Goal: Information Seeking & Learning: Learn about a topic

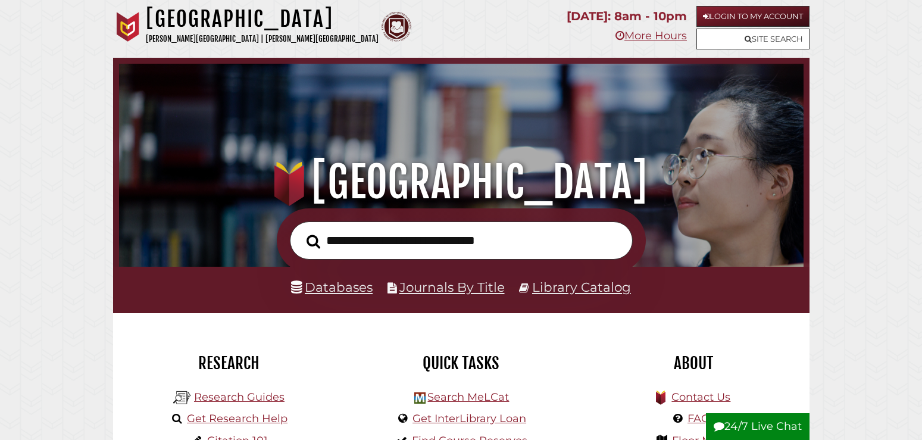
scroll to position [226, 678]
click at [536, 289] on link "Library Catalog" at bounding box center [581, 286] width 99 height 15
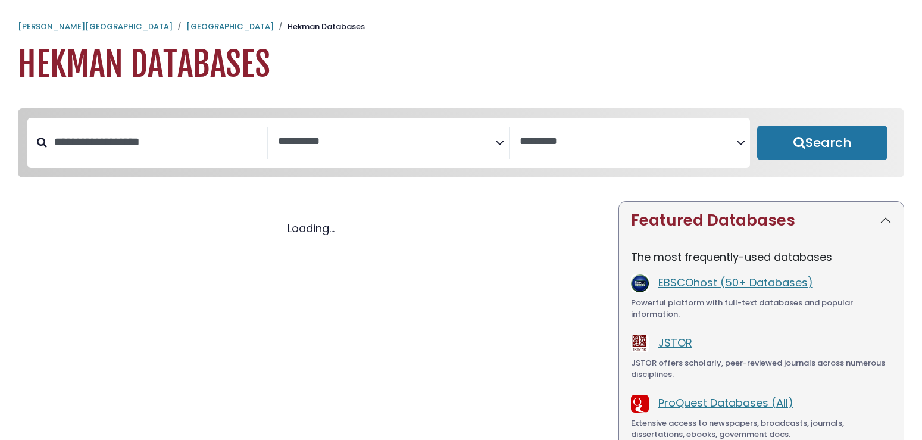
select select "Database Subject Filter"
select select "Database Vendors Filter"
select select "Database Subject Filter"
select select "Database Vendors Filter"
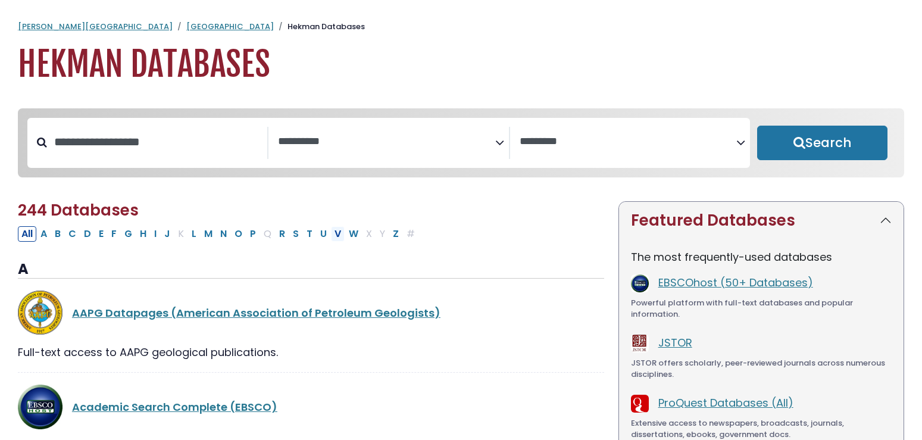
click at [339, 237] on button "V" at bounding box center [338, 233] width 14 height 15
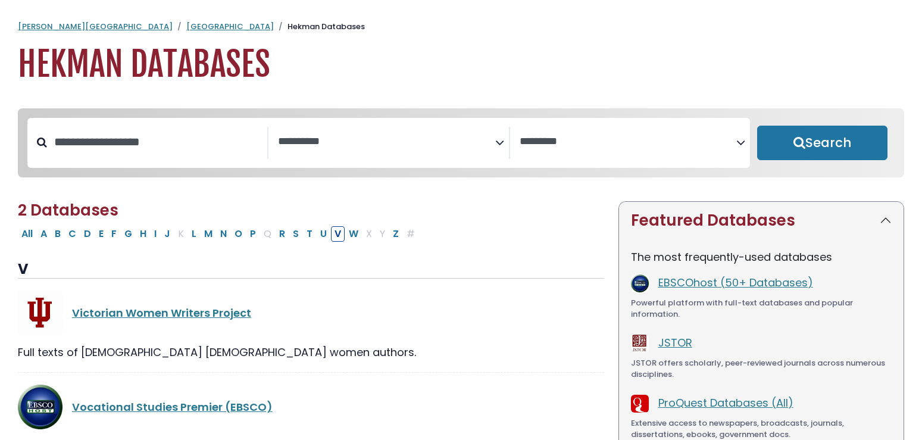
select select "Database Subject Filter"
select select "Database Vendors Filter"
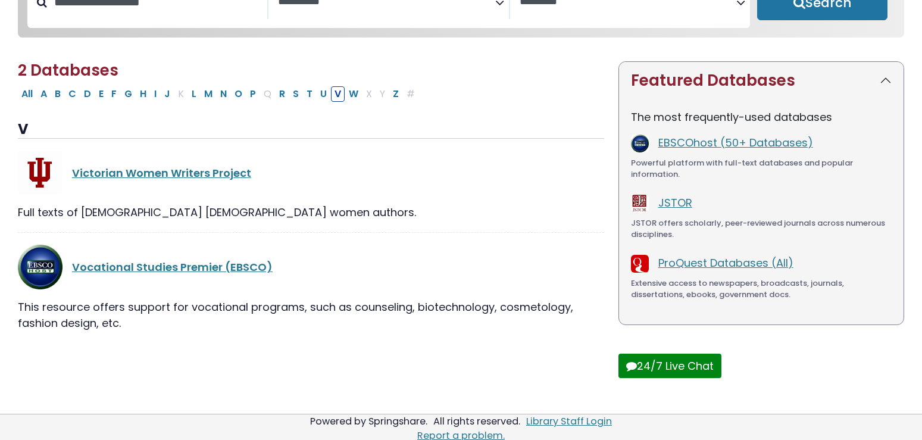
scroll to position [149, 0]
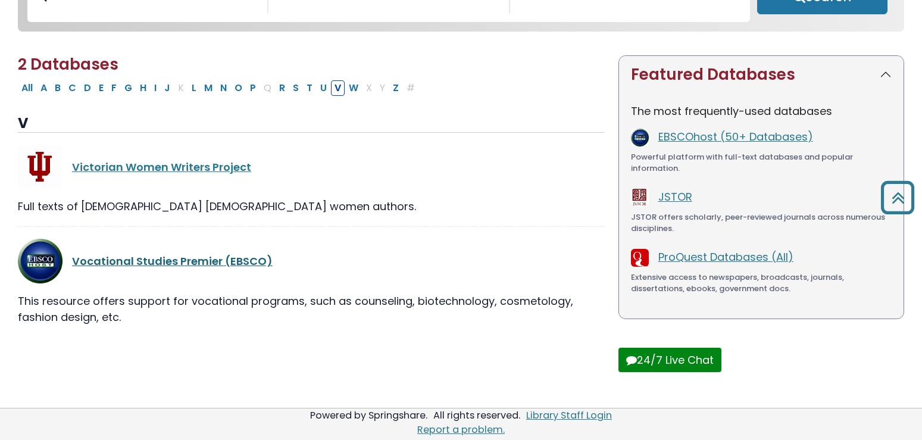
click at [223, 265] on link "Vocational Studies Premier (EBSCO)" at bounding box center [172, 261] width 201 height 15
